Goal: Transaction & Acquisition: Purchase product/service

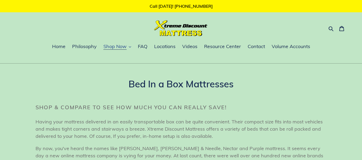
click at [121, 47] on span "Shop Now" at bounding box center [114, 46] width 23 height 6
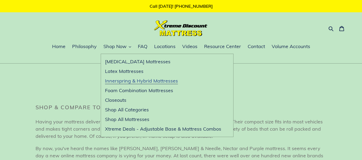
click at [137, 81] on span "Innerspring & Hybrid Mattresses" at bounding box center [141, 81] width 73 height 6
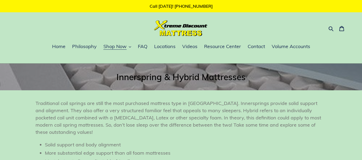
click at [137, 81] on span "Collection: Innerspring & Hybrid Mattresses" at bounding box center [180, 77] width 129 height 11
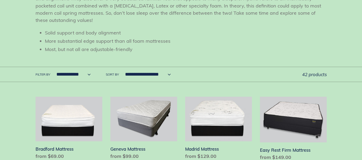
scroll to position [119, 0]
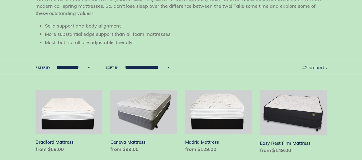
click at [87, 68] on select "**********" at bounding box center [72, 67] width 41 height 15
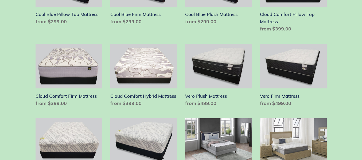
scroll to position [410, 0]
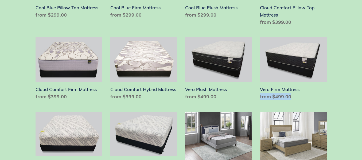
drag, startPoint x: 364, startPoint y: 41, endPoint x: 364, endPoint y: 107, distance: 66.5
click at [362, 107] on html "Skip to content Just added to your cart Qty: View cart ( ) Continue shopping Su…" at bounding box center [181, 108] width 362 height 1037
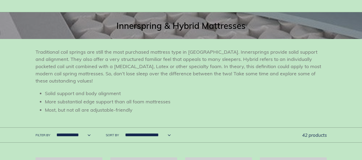
scroll to position [0, 0]
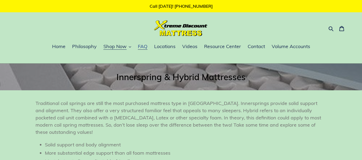
click at [140, 45] on span "FAQ" at bounding box center [143, 46] width 10 height 6
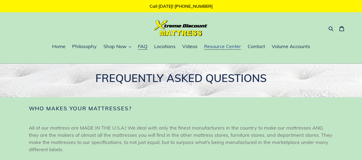
click at [218, 48] on span "Resource Center" at bounding box center [222, 46] width 37 height 6
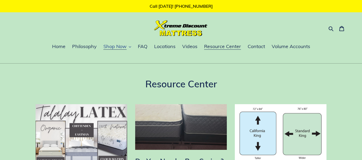
click at [124, 48] on span "Shop Now" at bounding box center [114, 46] width 23 height 6
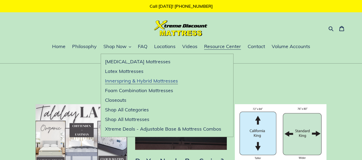
click at [169, 79] on span "Innerspring & Hybrid Mattresses" at bounding box center [141, 81] width 73 height 6
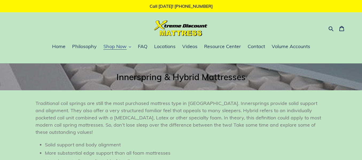
click at [114, 48] on span "Shop Now" at bounding box center [114, 46] width 23 height 6
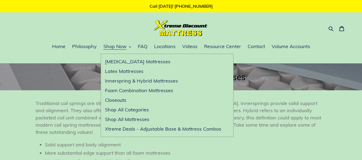
click at [4, 102] on header "Collection: Innerspring & Hybrid Mattresses Traditional coil springs are still …" at bounding box center [181, 129] width 362 height 130
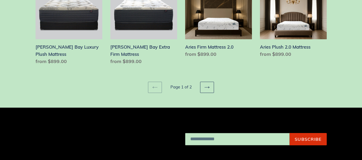
scroll to position [783, 0]
